Goal: Task Accomplishment & Management: Manage account settings

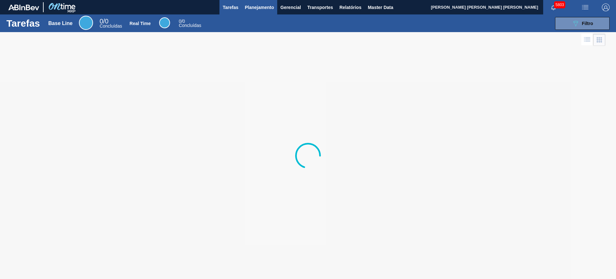
click at [247, 10] on span "Planejamento" at bounding box center [259, 8] width 29 height 8
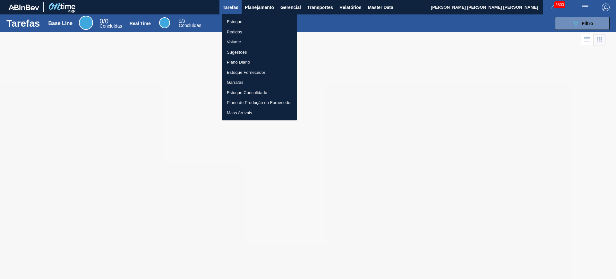
click at [251, 21] on li "Estoque" at bounding box center [259, 22] width 75 height 10
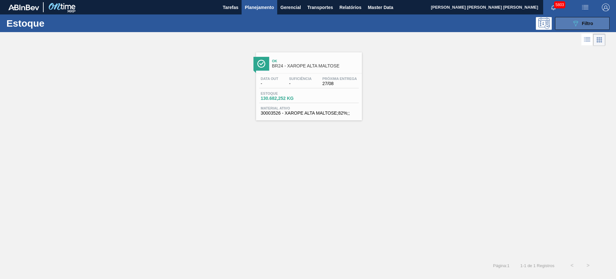
click at [582, 22] on span "Filtro" at bounding box center [587, 23] width 11 height 5
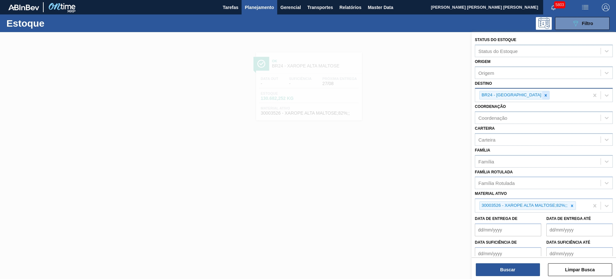
click at [542, 94] on div at bounding box center [545, 95] width 7 height 8
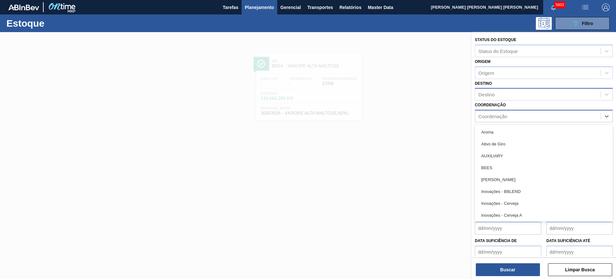
click at [509, 118] on div "Coordenação" at bounding box center [537, 116] width 125 height 9
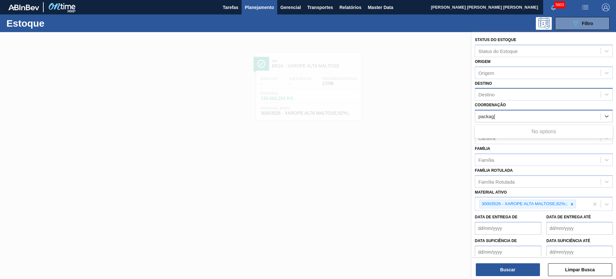
type input "packag"
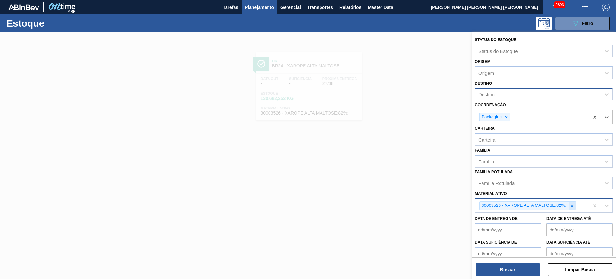
click at [572, 205] on icon at bounding box center [572, 205] width 4 height 4
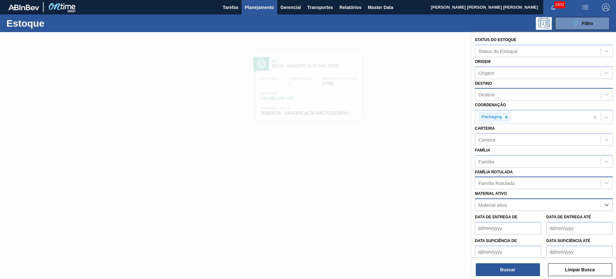
click at [526, 185] on div "Família Rotulada" at bounding box center [537, 182] width 125 height 9
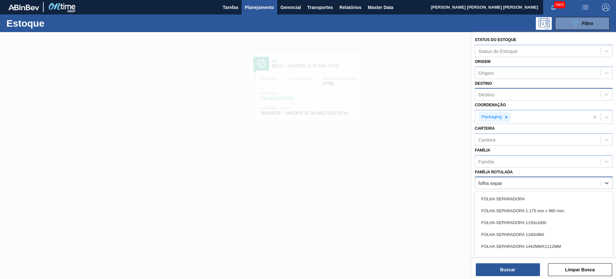
type Rotulada "folha separa"
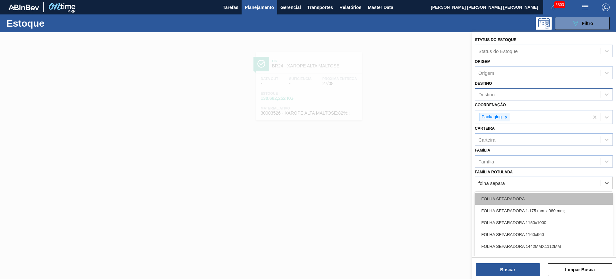
click at [532, 195] on div "FOLHA SEPARADORA" at bounding box center [544, 199] width 138 height 12
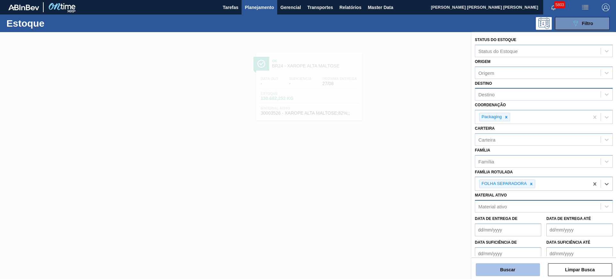
click at [522, 266] on button "Buscar" at bounding box center [508, 269] width 64 height 13
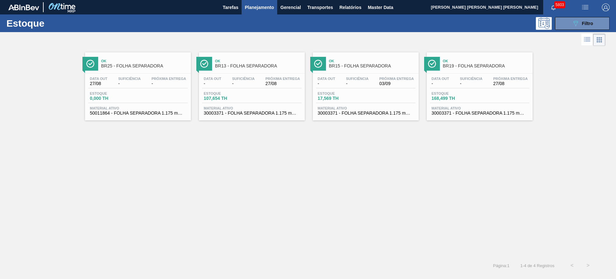
drag, startPoint x: 181, startPoint y: 80, endPoint x: 325, endPoint y: 182, distance: 177.1
click at [325, 182] on div "Ok BR25 - FOLHA SEPARADORA Data out 27/08 Suficiência - Próxima Entrega - Estoq…" at bounding box center [308, 152] width 616 height 210
click at [568, 23] on button "089F7B8B-B2A5-4AFE-B5C0-19BA573D28AC Filtro" at bounding box center [582, 23] width 55 height 13
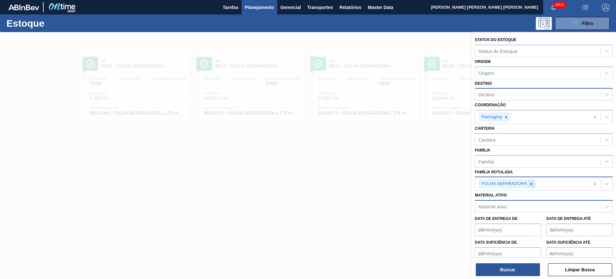
click at [532, 184] on icon at bounding box center [531, 184] width 4 height 4
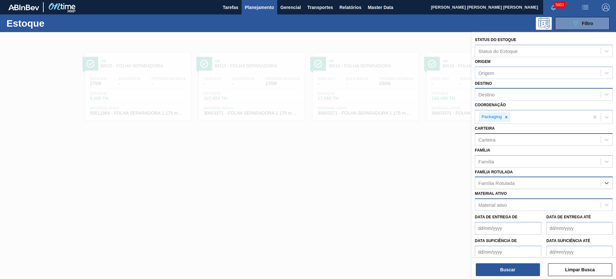
click at [516, 140] on div "Carteira" at bounding box center [537, 139] width 125 height 9
type input "folha se"
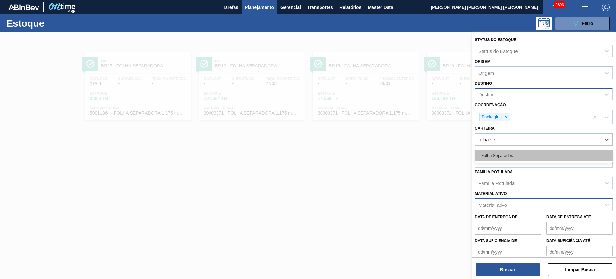
click at [513, 159] on div "Folha Separadora" at bounding box center [544, 155] width 138 height 12
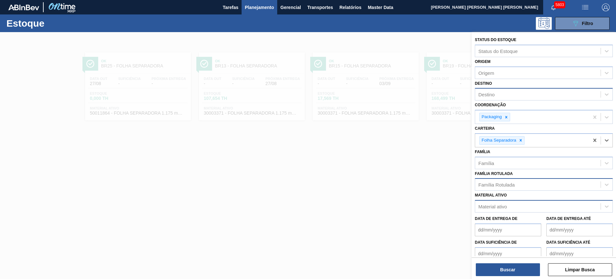
click at [500, 88] on div "Destino" at bounding box center [544, 94] width 138 height 13
click at [502, 92] on div "Destino" at bounding box center [537, 94] width 125 height 9
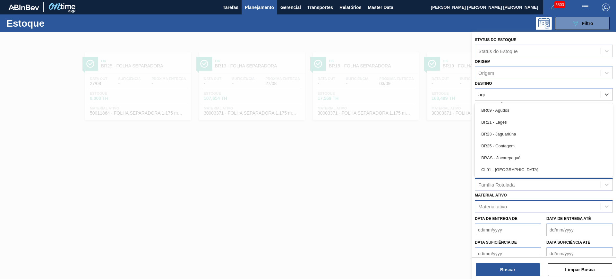
type input "agud"
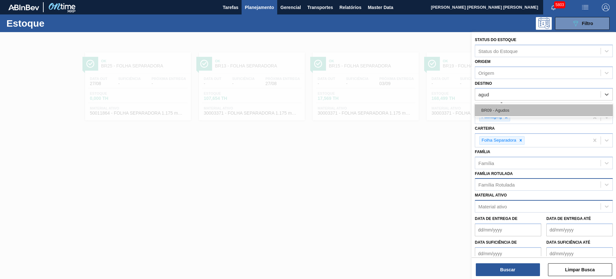
click at [534, 108] on div "BR09 - Agudos" at bounding box center [544, 110] width 138 height 12
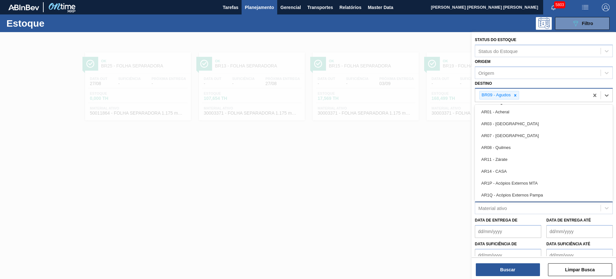
click at [531, 96] on div "BR09 - Agudos" at bounding box center [532, 95] width 114 height 13
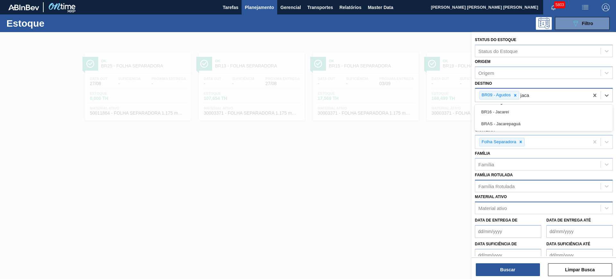
type input "jacar"
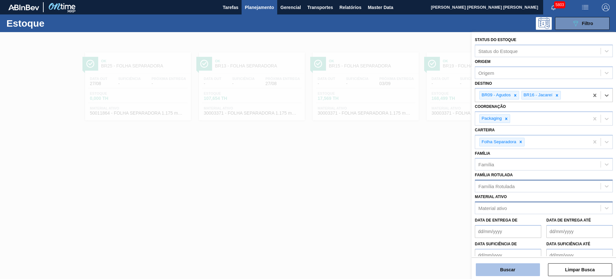
click at [520, 267] on button "Buscar" at bounding box center [508, 269] width 64 height 13
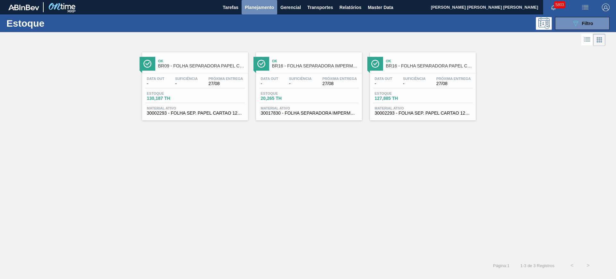
click at [254, 6] on span "Planejamento" at bounding box center [259, 8] width 29 height 8
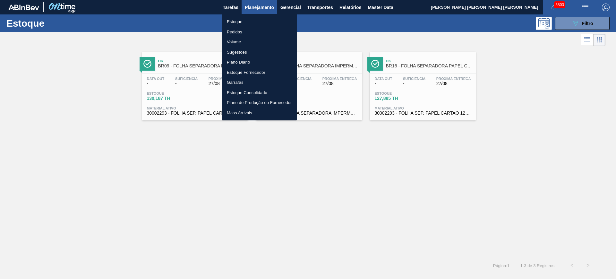
click at [243, 32] on li "Pedidos" at bounding box center [259, 32] width 75 height 10
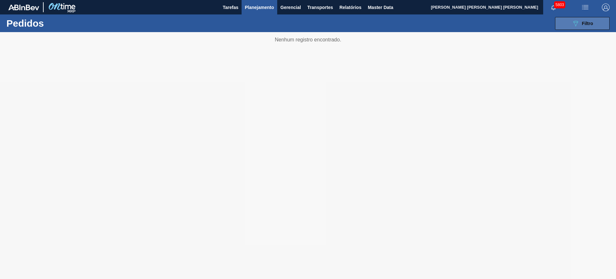
click at [584, 22] on span "Filtro" at bounding box center [587, 23] width 11 height 5
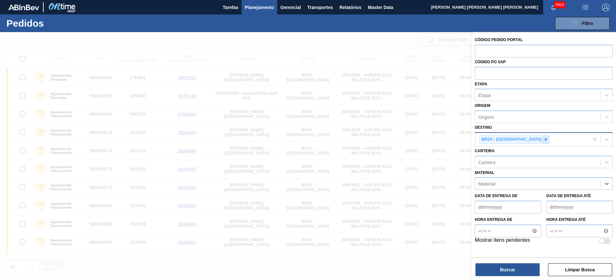
click at [543, 140] on icon at bounding box center [545, 139] width 4 height 4
click at [495, 74] on input "text" at bounding box center [544, 73] width 138 height 12
paste input "5800329959"
type input "5800329959"
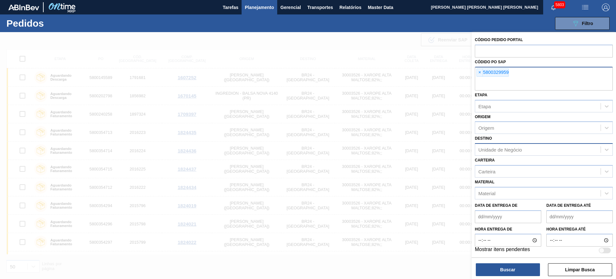
paste input "5800320799"
type input "5800320799"
click at [503, 263] on button "Buscar" at bounding box center [508, 269] width 64 height 13
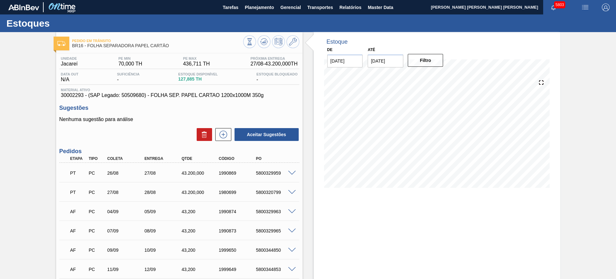
click at [294, 173] on span at bounding box center [292, 173] width 8 height 5
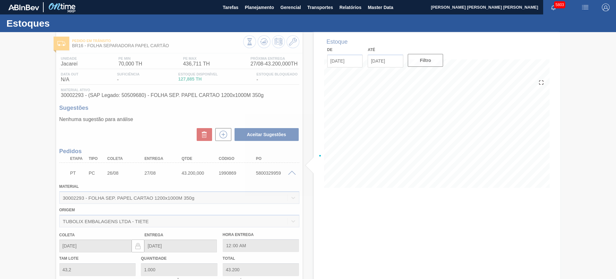
click at [289, 173] on div at bounding box center [308, 155] width 616 height 247
click at [291, 172] on div at bounding box center [308, 155] width 616 height 247
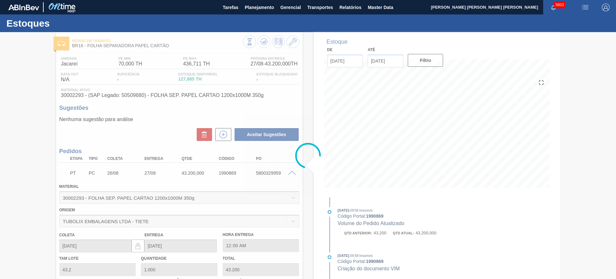
click at [291, 172] on div at bounding box center [308, 155] width 616 height 247
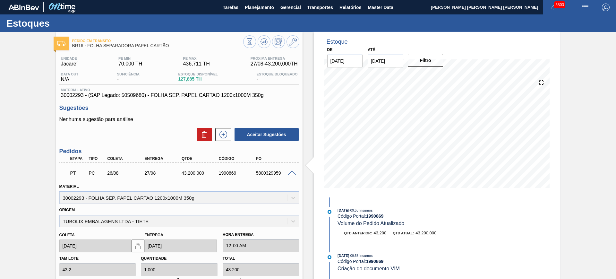
click at [293, 169] on div "PT PC 26/08 27/08 43.200,000 1990869 5800329959" at bounding box center [179, 172] width 240 height 16
click at [293, 171] on span at bounding box center [292, 173] width 8 height 5
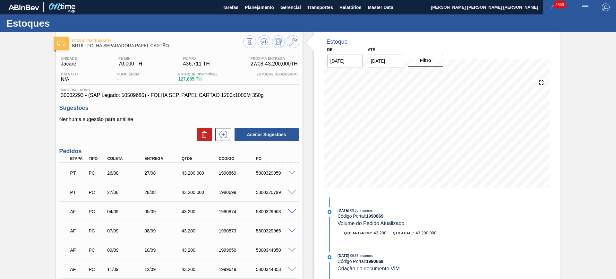
click at [274, 171] on div "5800329959" at bounding box center [275, 172] width 42 height 5
copy div "5800329959"
click at [271, 190] on div "5800320799" at bounding box center [275, 192] width 42 height 5
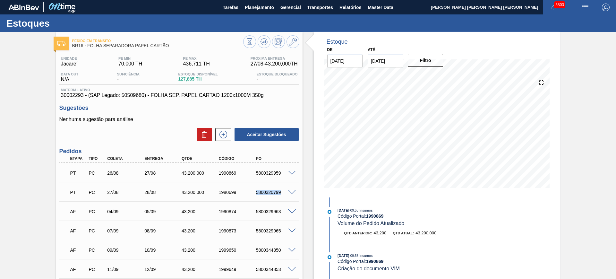
copy div "5800320799"
click at [267, 170] on div "5800329959" at bounding box center [275, 172] width 42 height 5
copy div "5800329959"
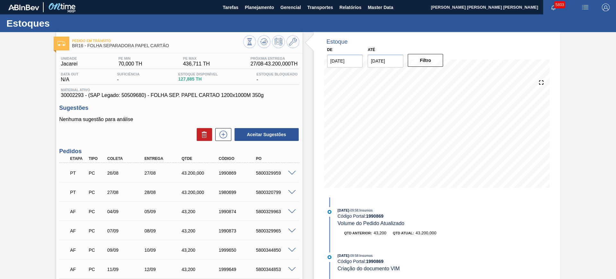
click at [220, 217] on div "AF PC 04/09 05/09 43,200 1990874 5800329963" at bounding box center [179, 211] width 240 height 16
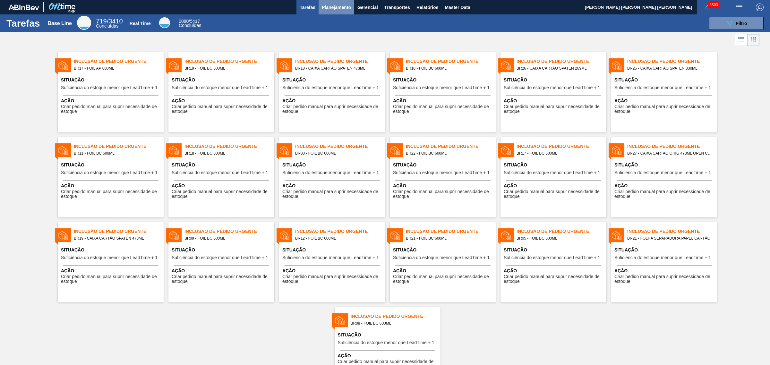
click at [346, 6] on span "Planejamento" at bounding box center [336, 8] width 29 height 8
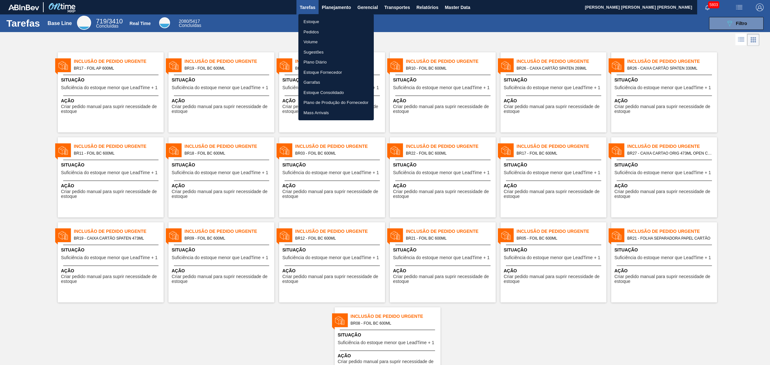
click at [307, 29] on li "Pedidos" at bounding box center [335, 32] width 75 height 10
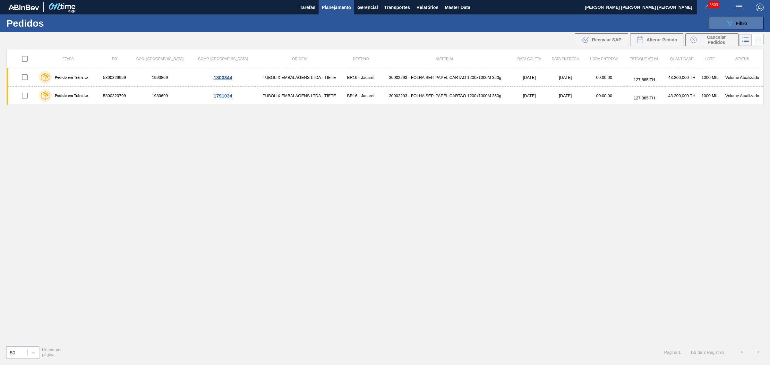
click at [736, 25] on span "Filtro" at bounding box center [741, 23] width 11 height 5
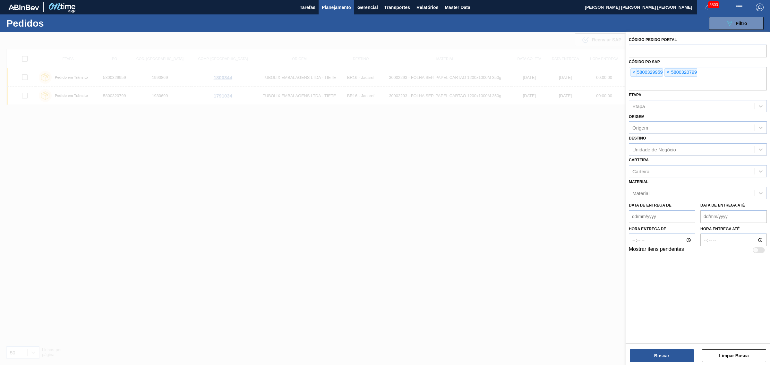
click at [663, 193] on div "Material" at bounding box center [691, 192] width 125 height 9
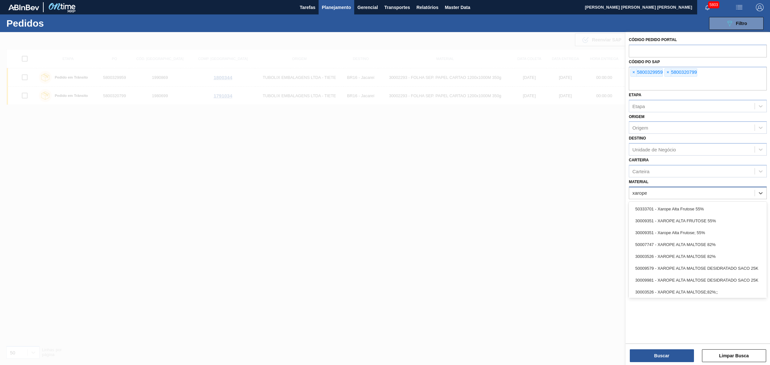
type input "xarope a"
click at [709, 291] on div "30003526 - XAROPE ALTA MALTOSE;82%;;" at bounding box center [698, 292] width 138 height 12
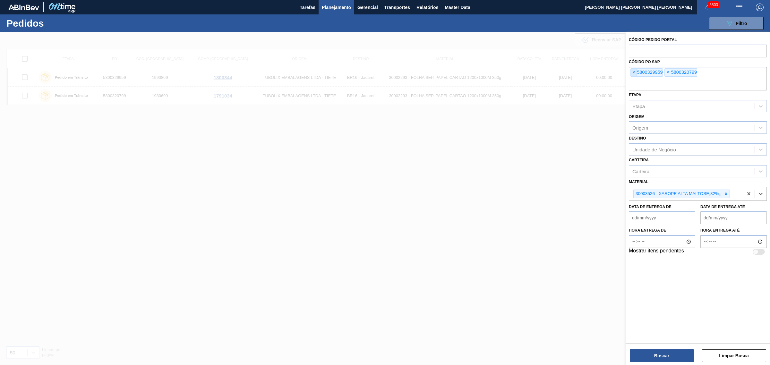
click at [635, 71] on span "×" at bounding box center [633, 73] width 6 height 8
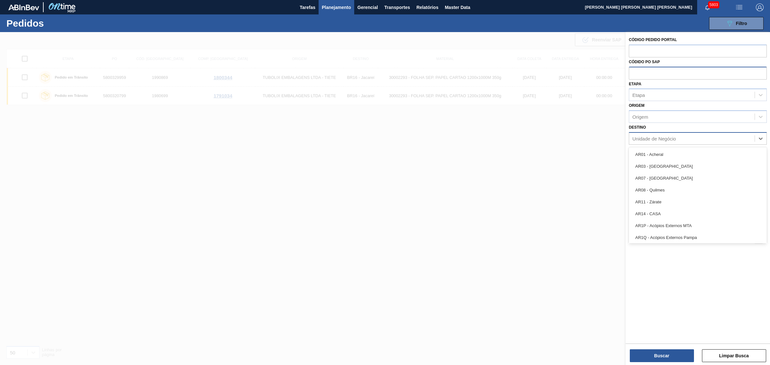
click at [658, 134] on div "Unidade de Negócio" at bounding box center [691, 138] width 125 height 9
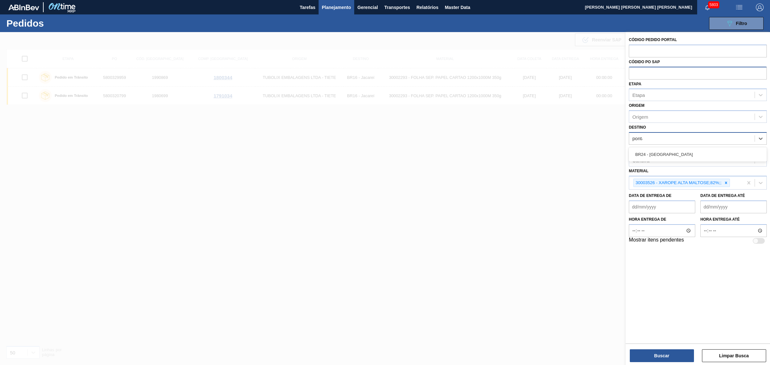
type input "ponta g"
click at [658, 96] on div "Etapa" at bounding box center [691, 94] width 125 height 9
type input "fatur"
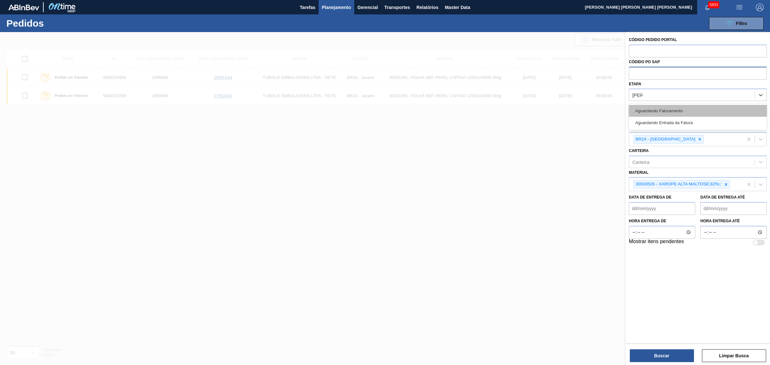
click at [675, 110] on div "Aguardando Faturamento" at bounding box center [698, 111] width 138 height 12
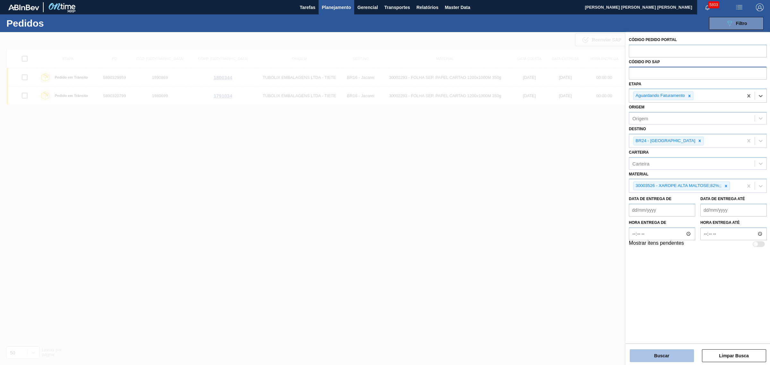
click at [671, 353] on button "Buscar" at bounding box center [662, 355] width 64 height 13
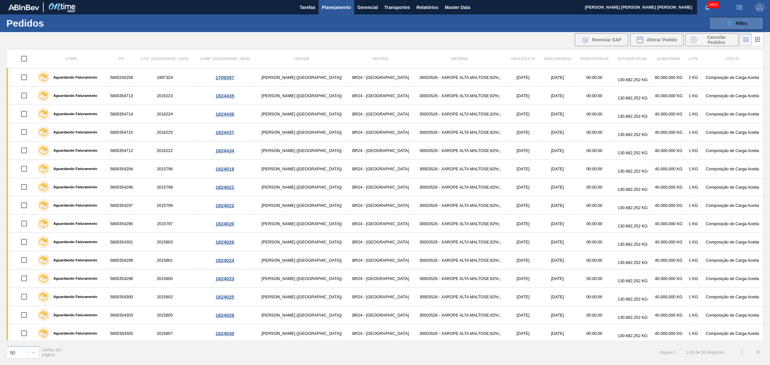
click at [742, 18] on button "089F7B8B-B2A5-4AFE-B5C0-19BA573D28AC Filtro" at bounding box center [736, 23] width 55 height 13
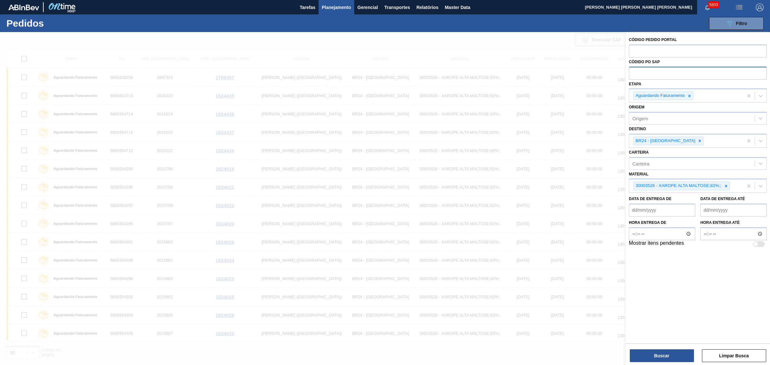
click at [323, 42] on div at bounding box center [385, 214] width 770 height 365
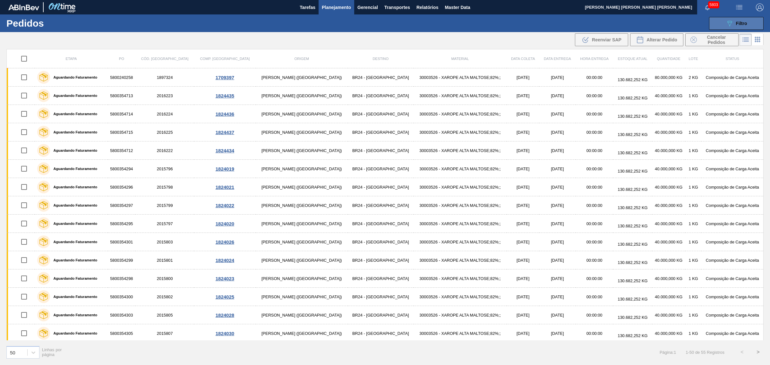
click at [726, 23] on icon "089F7B8B-B2A5-4AFE-B5C0-19BA573D28AC" at bounding box center [729, 24] width 8 height 8
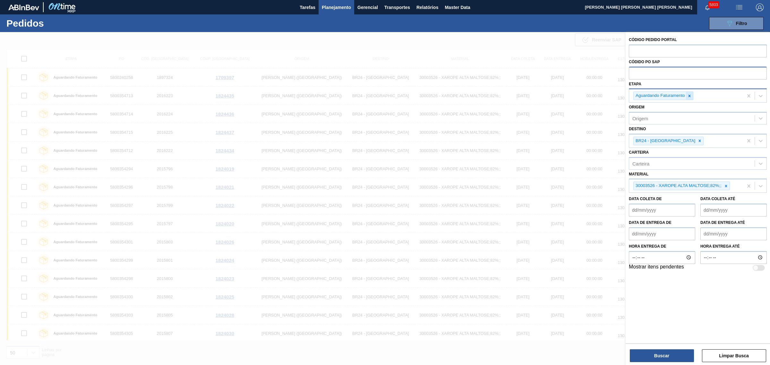
click at [689, 96] on icon at bounding box center [689, 96] width 2 height 2
click at [657, 119] on div "Origem" at bounding box center [691, 116] width 125 height 9
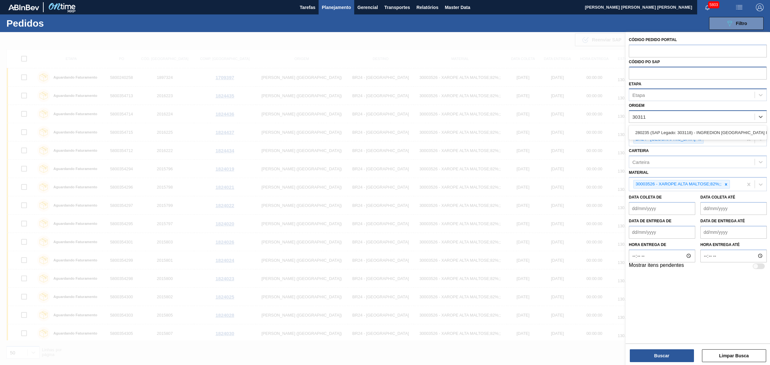
type input "303118"
click at [706, 128] on div "280235 (SAP Legado: 303118) - INGREDION BRASIL INGREDIENTES" at bounding box center [698, 133] width 138 height 12
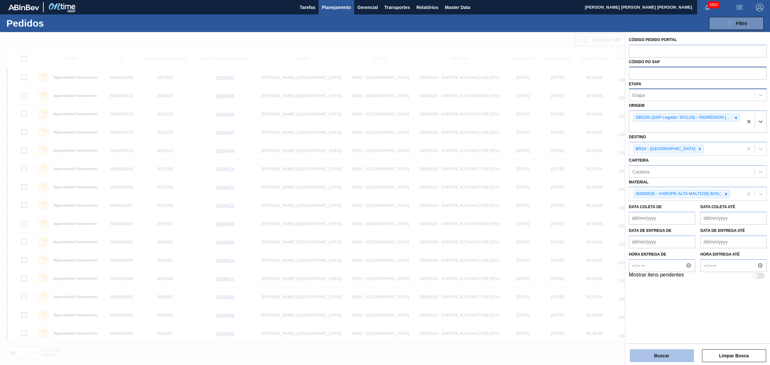
click at [650, 353] on button "Buscar" at bounding box center [662, 355] width 64 height 13
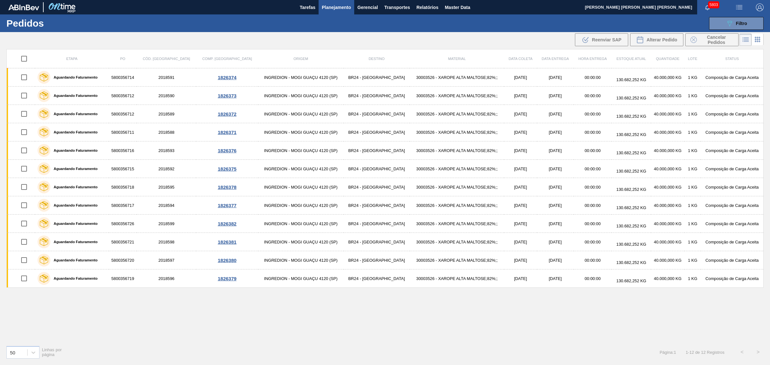
click at [537, 79] on td "03/09/2025" at bounding box center [555, 77] width 37 height 18
click at [759, 44] on li at bounding box center [757, 40] width 12 height 12
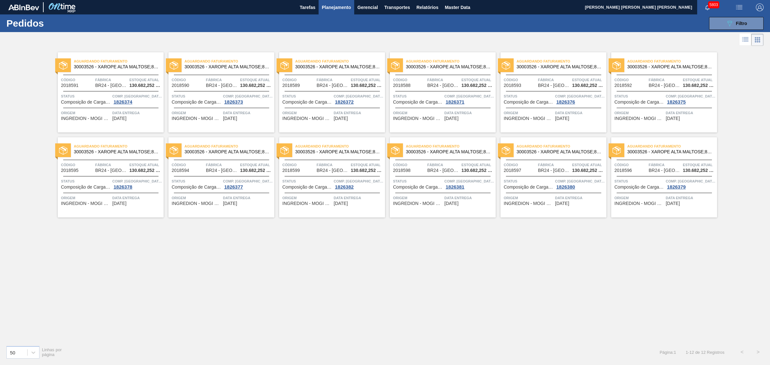
click at [748, 37] on icon at bounding box center [745, 40] width 8 height 8
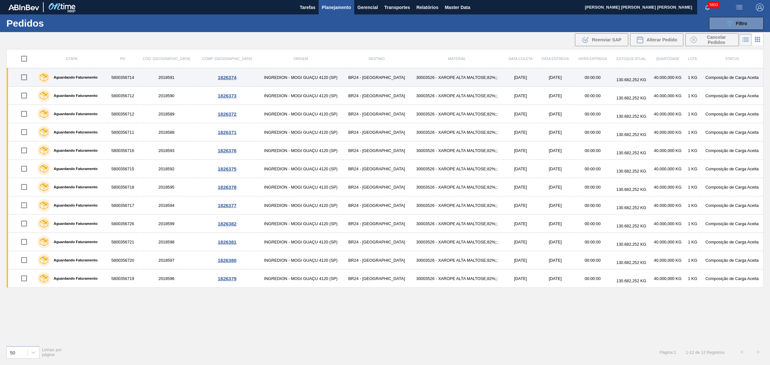
click at [22, 75] on input "checkbox" at bounding box center [23, 77] width 13 height 13
checkbox input "true"
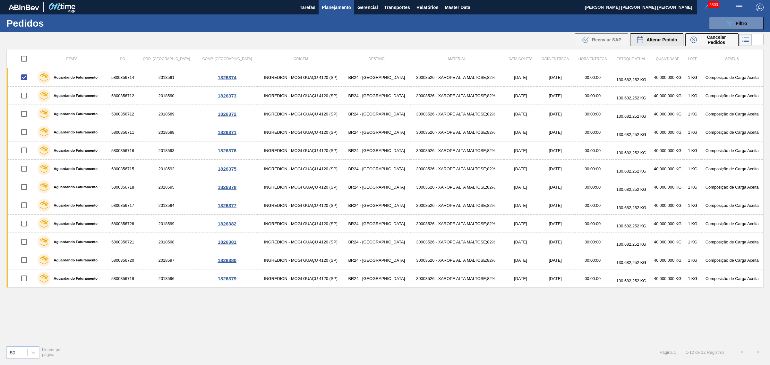
click at [658, 38] on span "Alterar Pedido" at bounding box center [661, 39] width 31 height 5
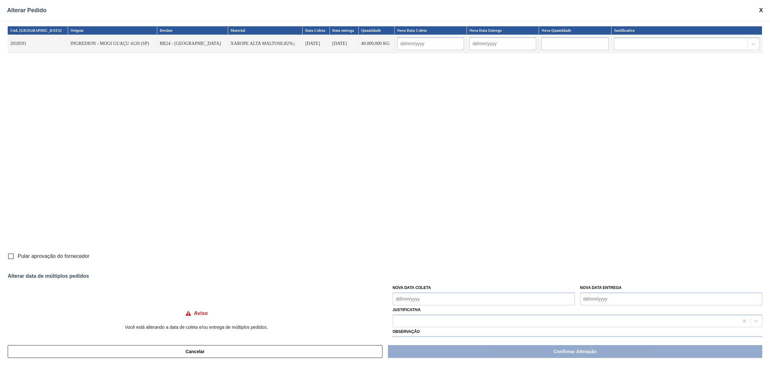
click at [758, 10] on div "Alterar Pedido" at bounding box center [385, 10] width 770 height 21
click at [761, 11] on span at bounding box center [761, 10] width 4 height 7
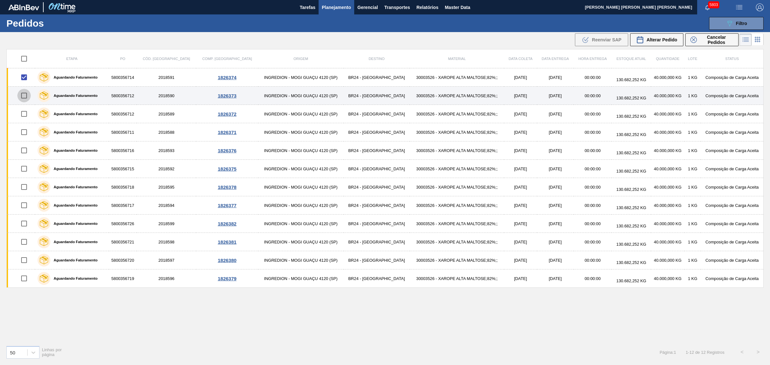
click at [29, 92] on input "checkbox" at bounding box center [23, 95] width 13 height 13
checkbox input "true"
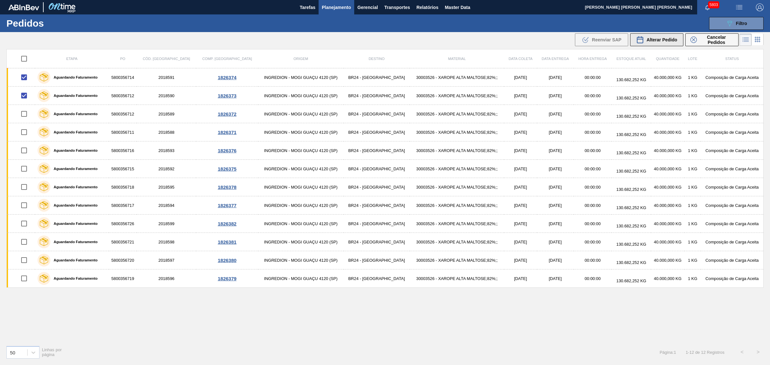
click at [666, 37] on span "Alterar Pedido" at bounding box center [661, 39] width 31 height 5
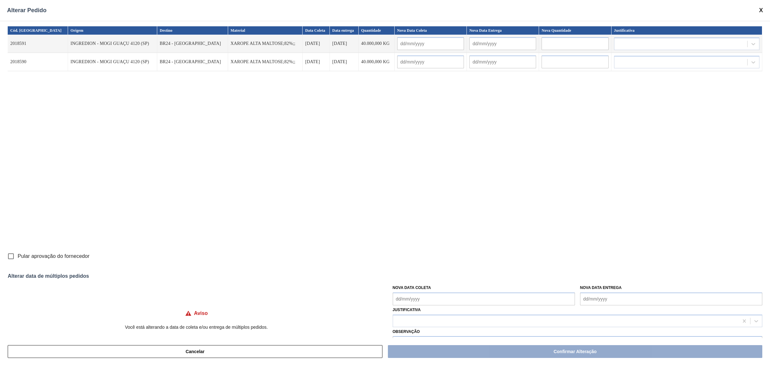
click at [433, 300] on Coleta "Nova Data Coleta" at bounding box center [484, 298] width 182 height 13
click at [433, 272] on div "27" at bounding box center [431, 269] width 9 height 9
type Coleta "27/08/2025"
type input "27/08/2025"
type input "29/08/2025"
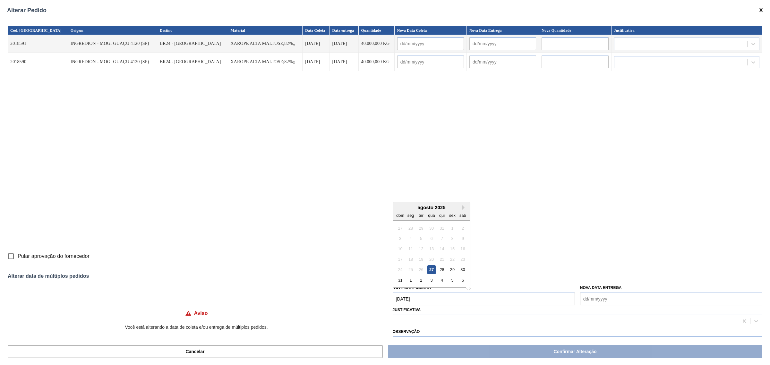
type input "27/08/2025"
type input "29/08/2025"
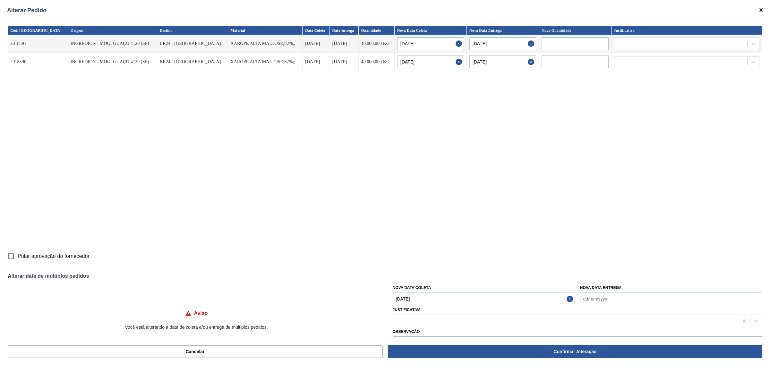
click at [485, 320] on div at bounding box center [565, 320] width 345 height 9
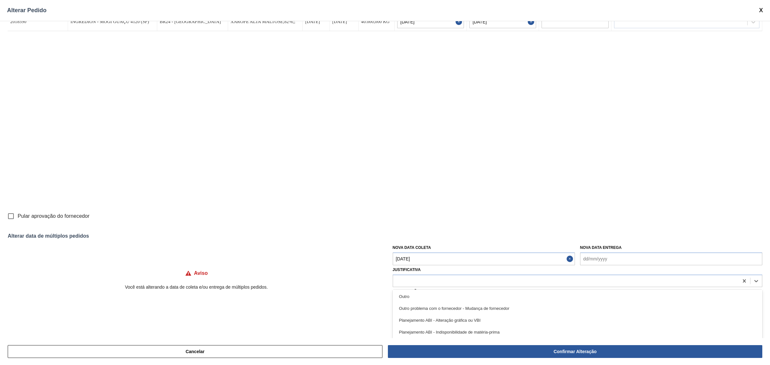
scroll to position [80, 0]
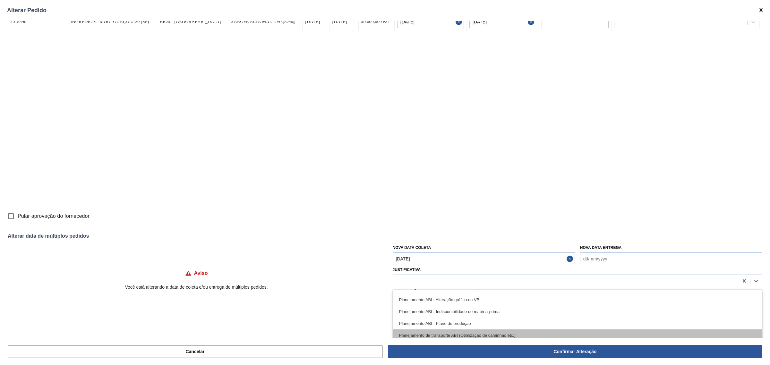
click at [528, 334] on div "Planejamento de transporte ABI (Otimização de caminhão etc.)" at bounding box center [577, 335] width 369 height 12
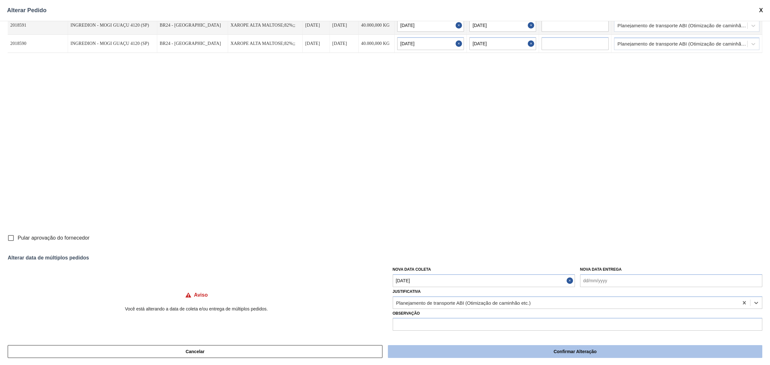
click at [567, 350] on button "Confirmar Alteração" at bounding box center [575, 351] width 374 height 13
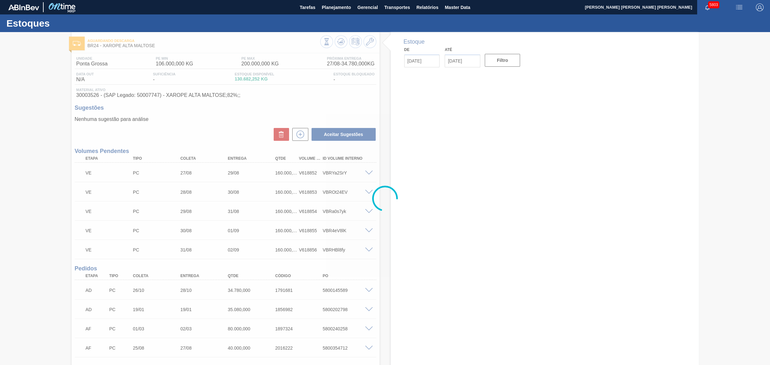
type input "[DATE]"
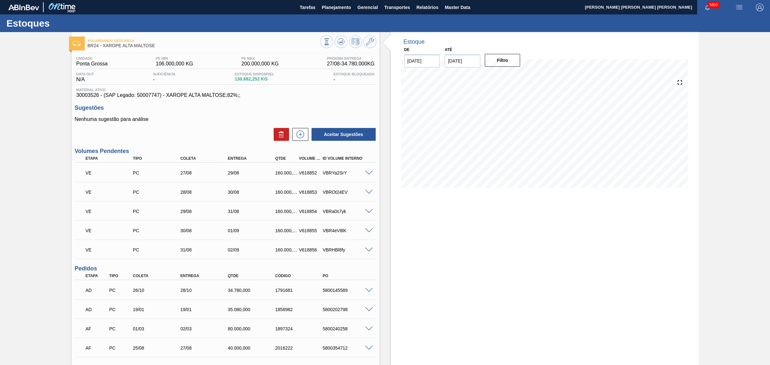
click at [368, 169] on div "VE PC 27/08 29/08 160.000,000 V618852 VBRYa2SrY" at bounding box center [225, 172] width 301 height 16
click at [369, 171] on span at bounding box center [369, 173] width 8 height 5
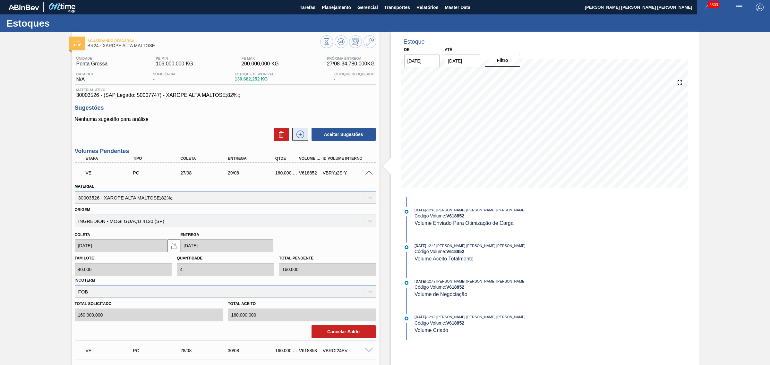
click at [299, 134] on icon at bounding box center [300, 135] width 10 height 8
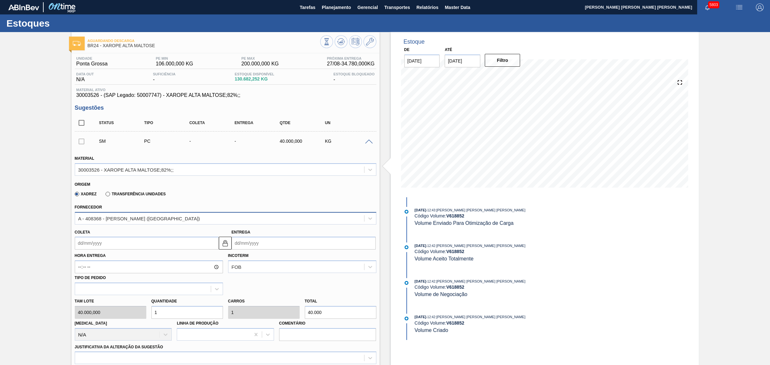
click at [124, 221] on div "A - 408368 - CARGILL - CASTRO (PR)" at bounding box center [139, 218] width 122 height 5
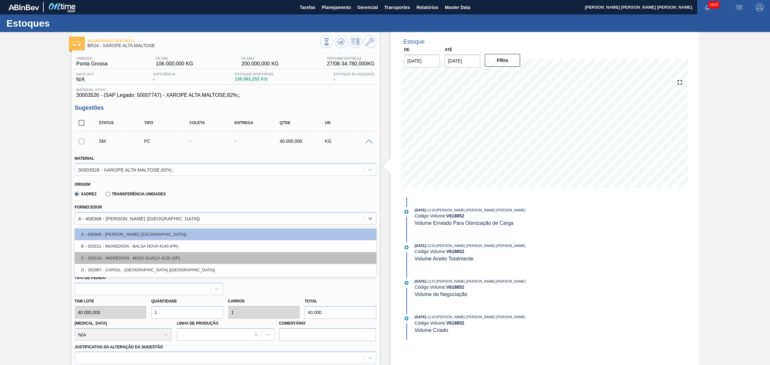
click at [176, 258] on div "C - 303118 - INGREDION - MOGI GUAÇU 4120 (SP)" at bounding box center [225, 258] width 301 height 12
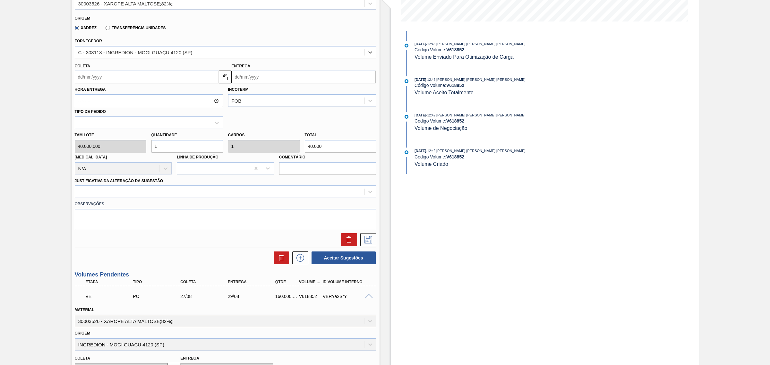
scroll to position [200, 0]
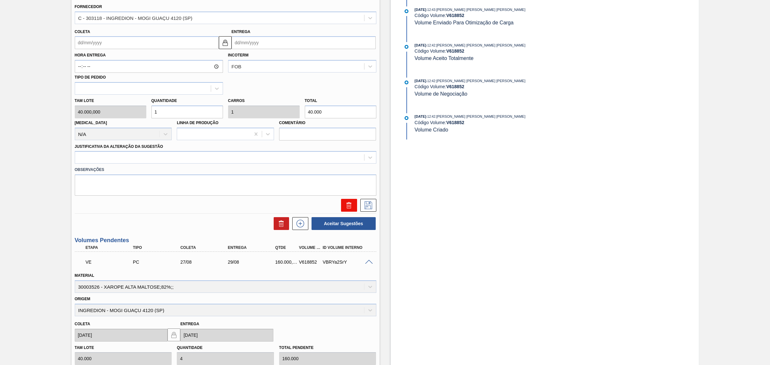
click at [346, 204] on icon at bounding box center [348, 203] width 5 height 1
